Goal: Task Accomplishment & Management: Check status

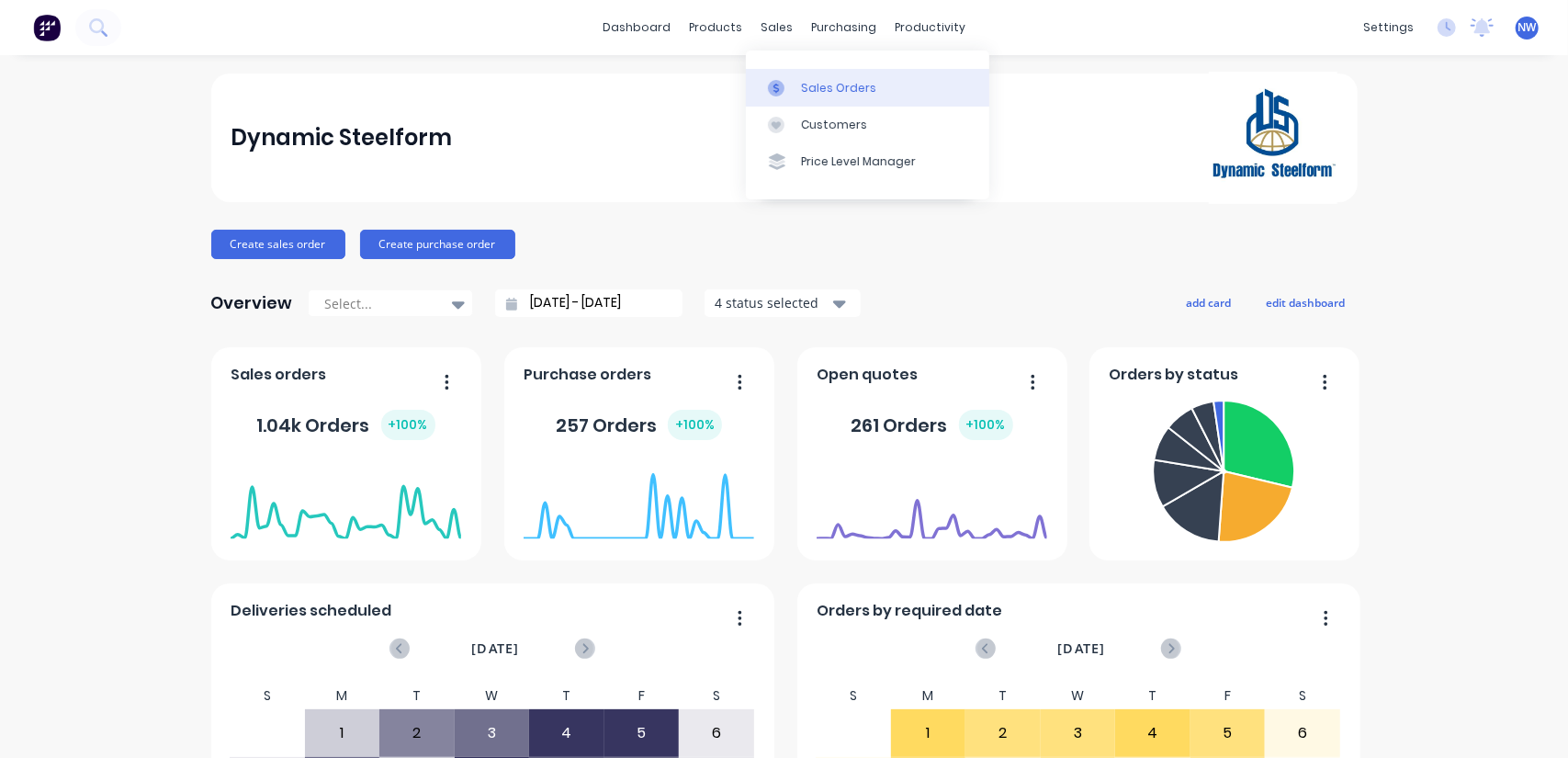
click at [829, 96] on div "Sales Orders" at bounding box center [838, 88] width 75 height 17
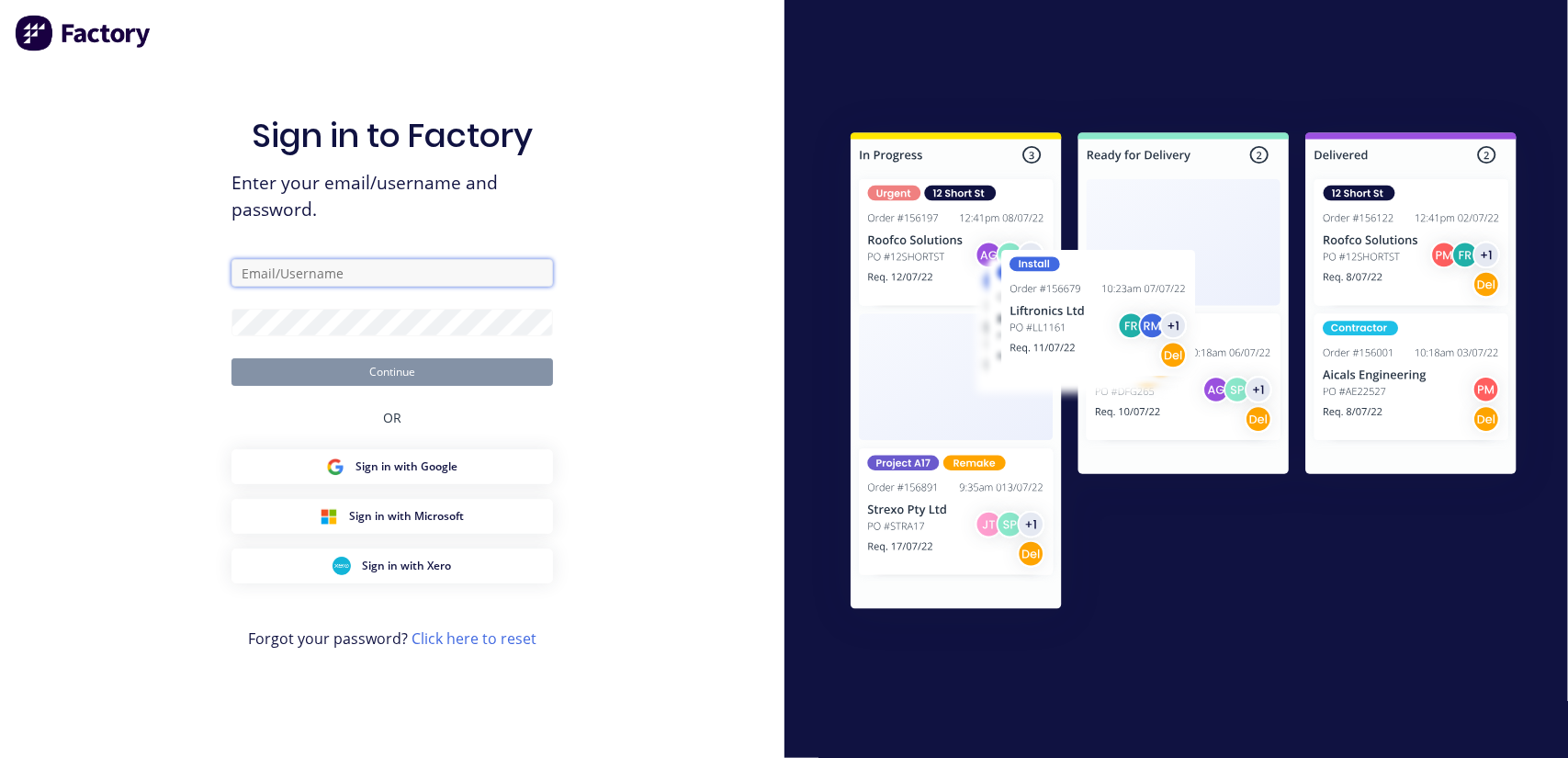
type input "[EMAIL_ADDRESS][DOMAIN_NAME]"
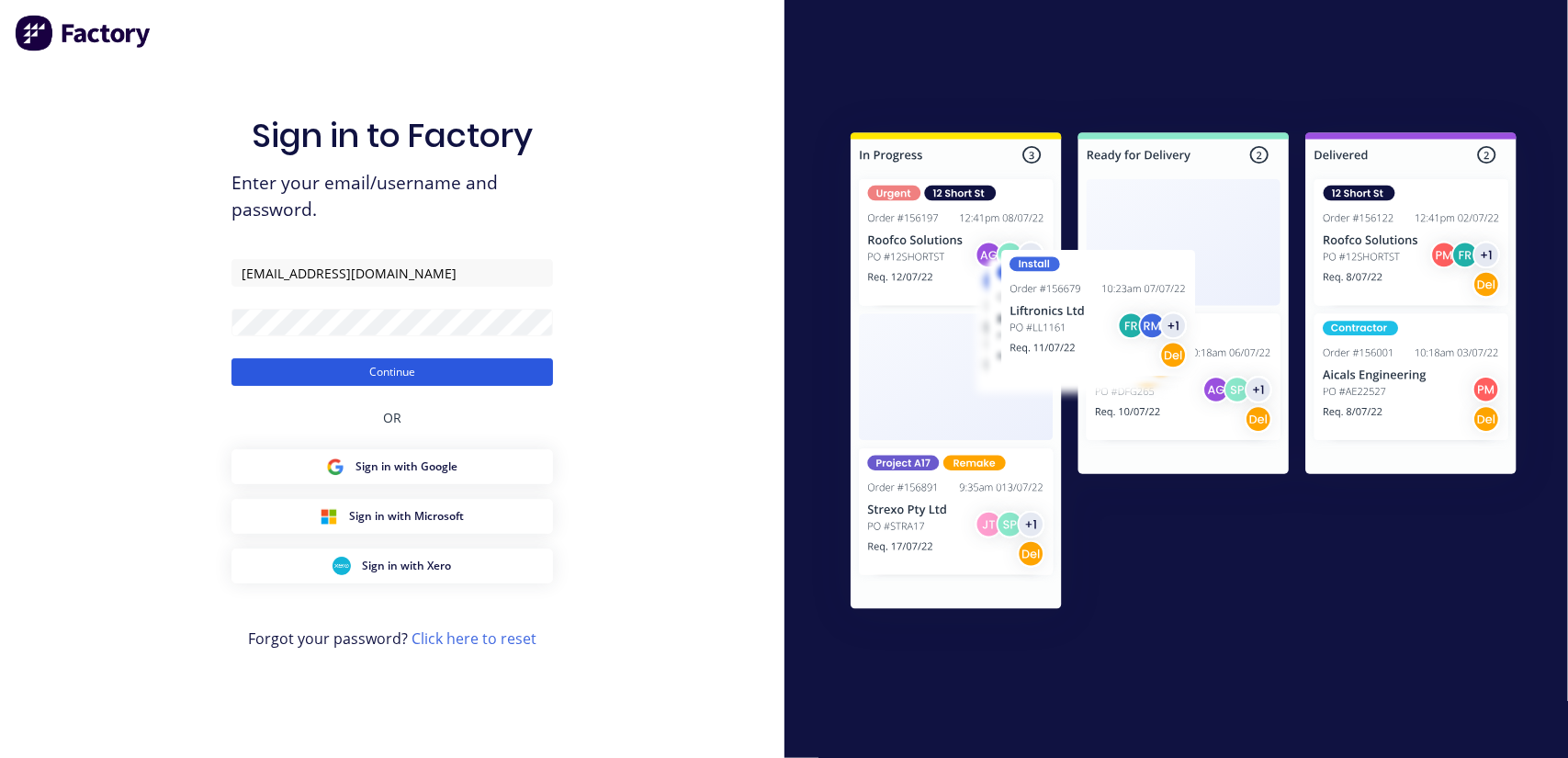
click at [401, 377] on button "Continue" at bounding box center [392, 372] width 321 height 27
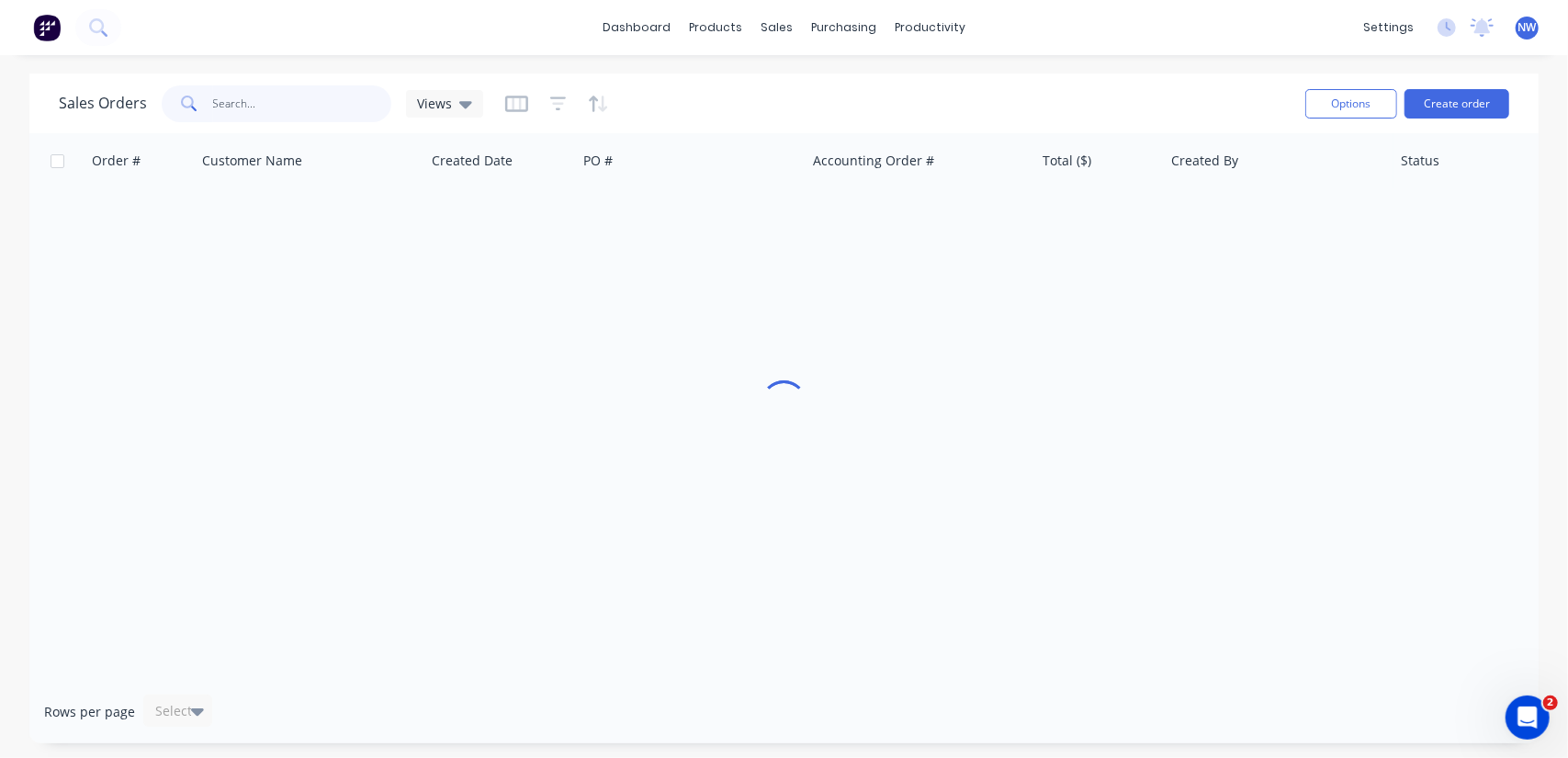
click at [246, 107] on input "text" at bounding box center [302, 104] width 179 height 37
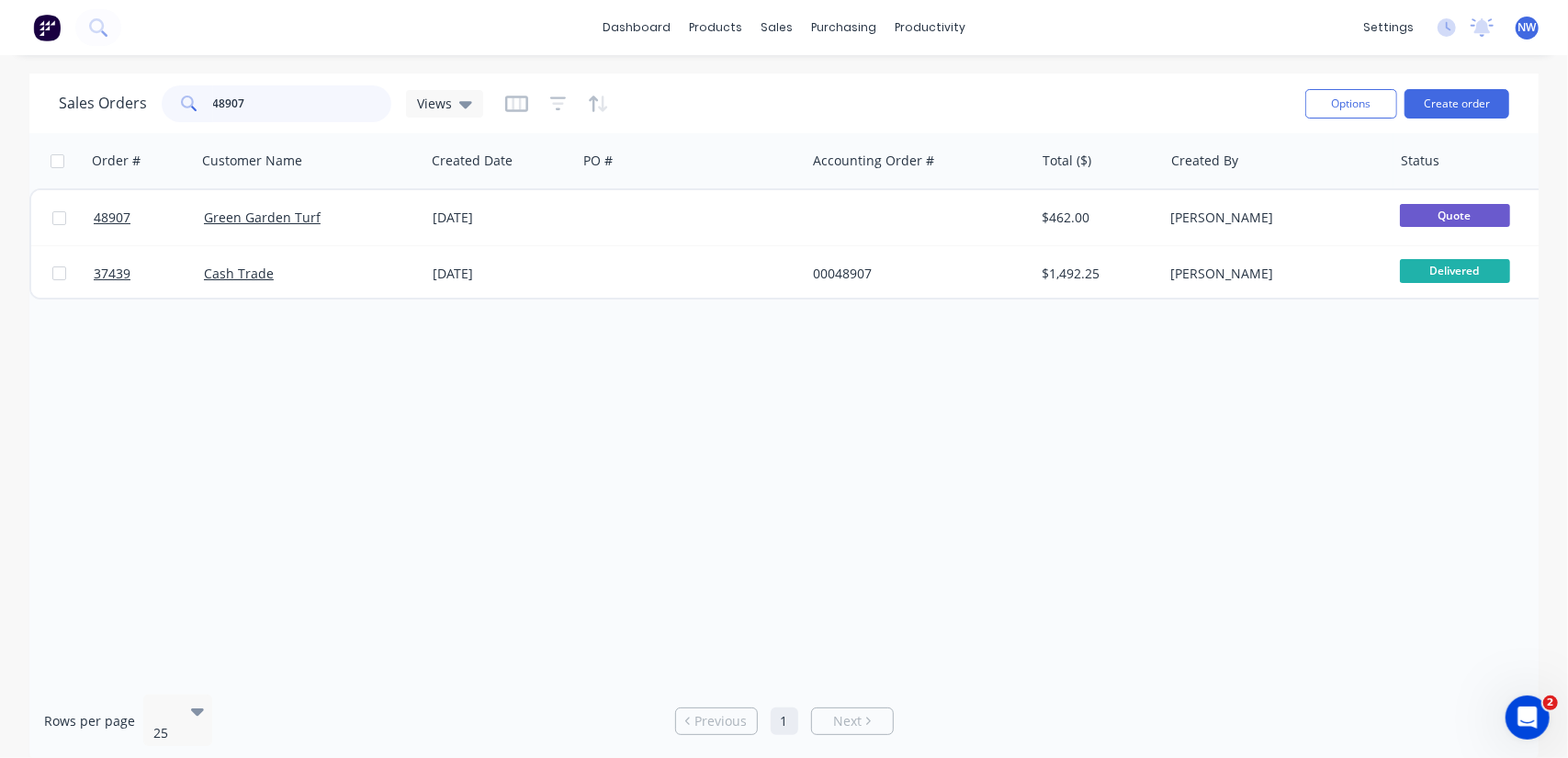
click at [294, 101] on input "48907" at bounding box center [302, 104] width 179 height 37
type input "48974"
